Goal: Information Seeking & Learning: Learn about a topic

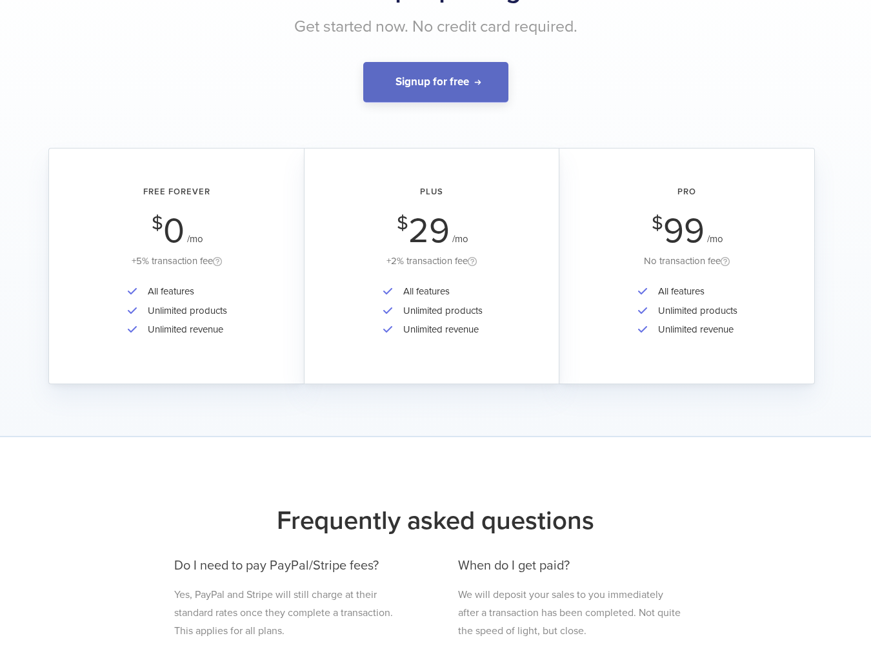
scroll to position [99, 0]
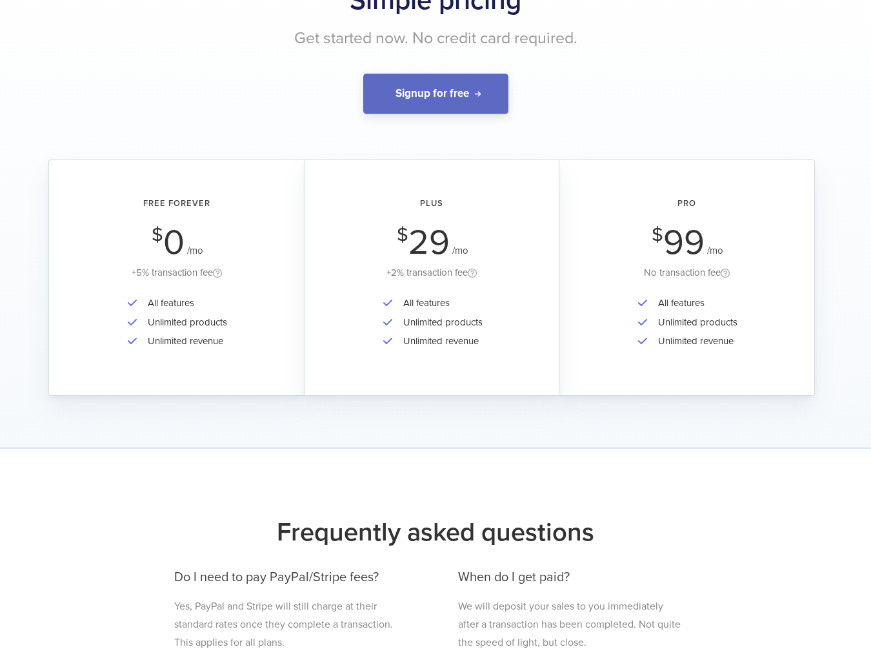
click at [190, 347] on li "Unlimited revenue" at bounding box center [184, 341] width 86 height 19
click at [216, 273] on span at bounding box center [217, 274] width 9 height 11
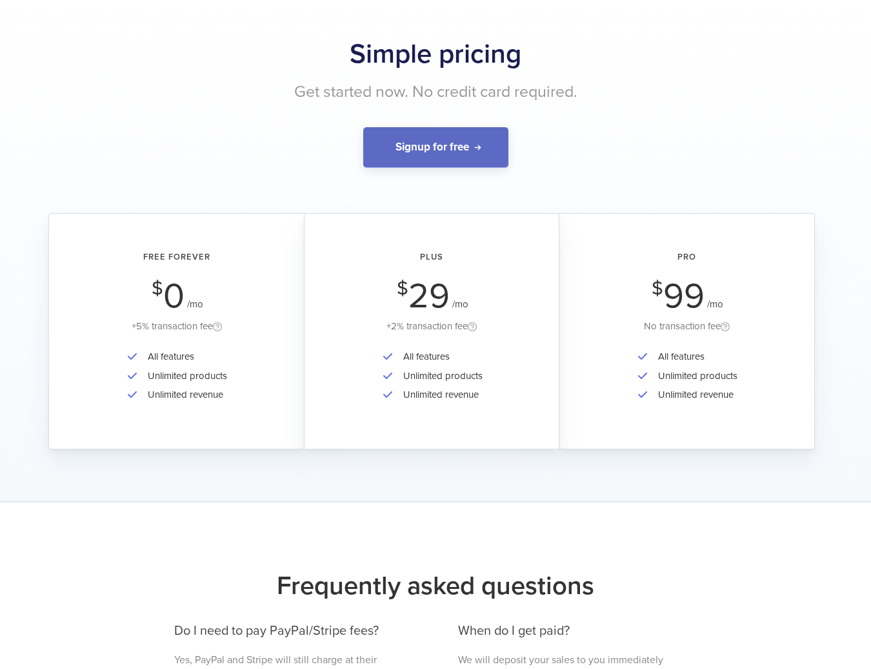
scroll to position [50, 0]
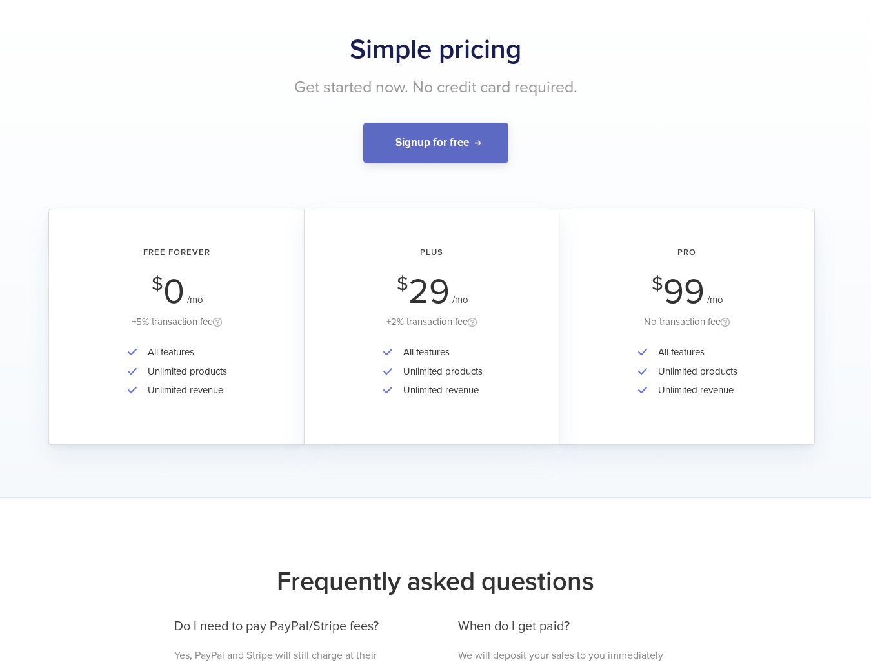
click at [184, 338] on div "Free Forever $ 0 /mo +5% transaction fee All features Unlimited products Unlimi…" at bounding box center [176, 326] width 256 height 236
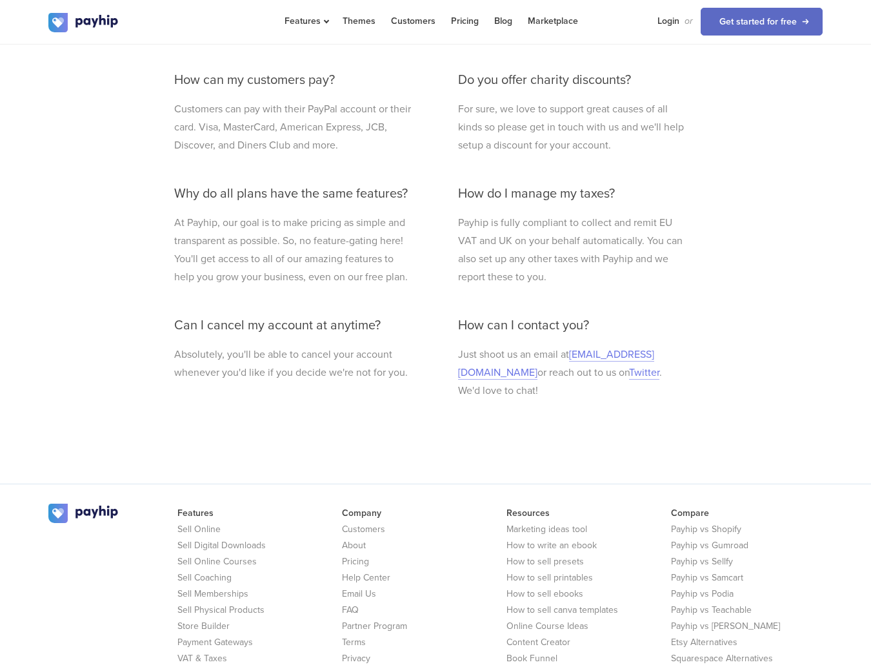
scroll to position [0, 0]
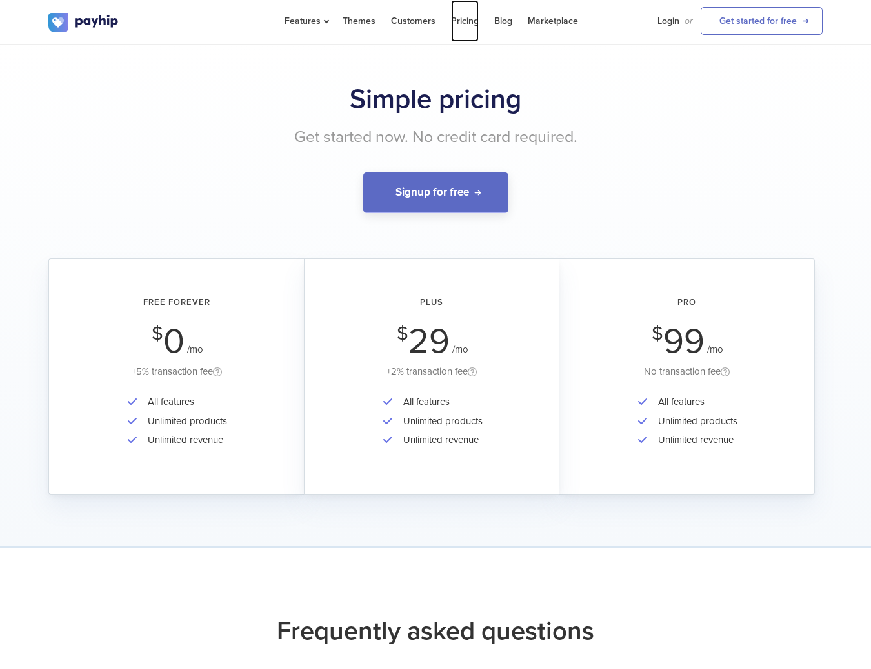
click at [456, 19] on link "Pricing" at bounding box center [465, 21] width 28 height 42
